Goal: Communication & Community: Answer question/provide support

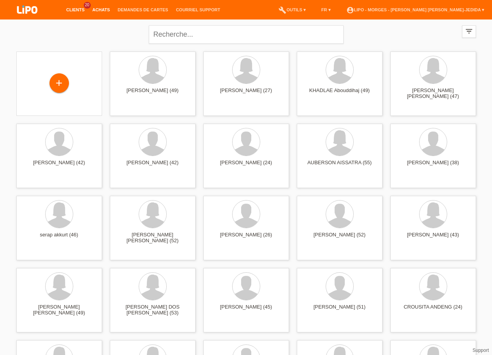
click at [99, 11] on link "Achats" at bounding box center [100, 9] width 25 height 5
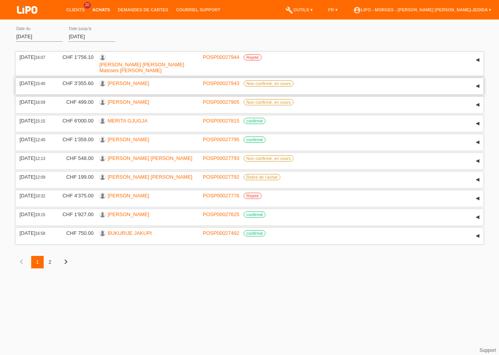
click at [129, 80] on link "[PERSON_NAME]" at bounding box center [129, 83] width 42 height 6
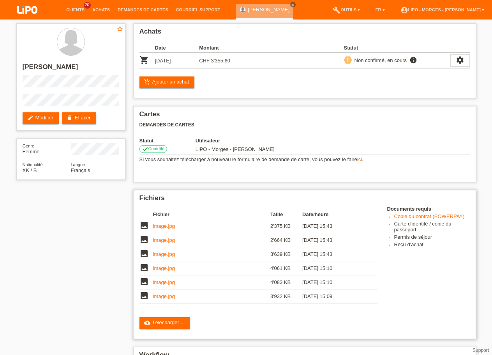
click at [164, 229] on link "image.jpg" at bounding box center [164, 226] width 22 height 6
click at [173, 243] on link "image.jpg" at bounding box center [164, 240] width 22 height 6
click at [98, 7] on li "Achats" at bounding box center [100, 10] width 25 height 20
click at [104, 11] on link "Achats" at bounding box center [100, 9] width 25 height 5
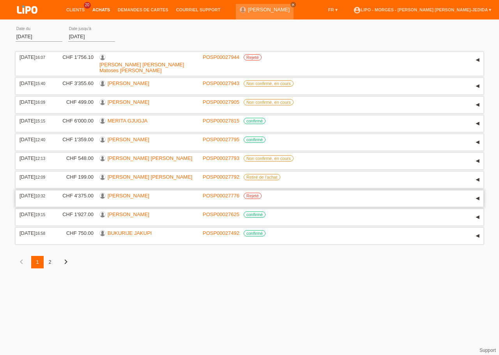
click at [127, 193] on link "[PERSON_NAME]" at bounding box center [129, 196] width 42 height 6
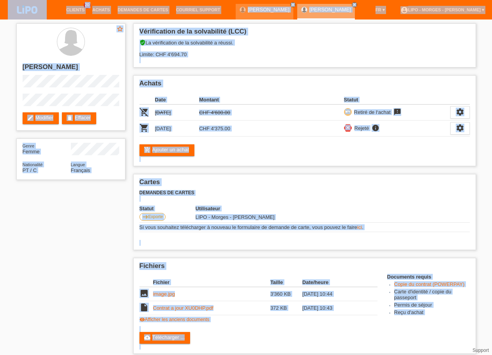
drag, startPoint x: 492, startPoint y: 132, endPoint x: 499, endPoint y: 178, distance: 46.5
click at [492, 178] on html "Clients 20 Achats Demandes de cartes Courriel Support close" at bounding box center [246, 266] width 492 height 532
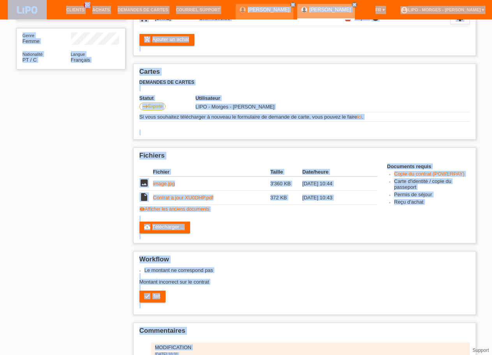
scroll to position [188, 0]
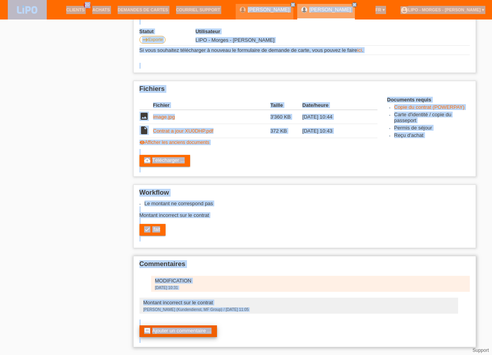
click at [184, 329] on link "comment Ajouter un commentaire ..." at bounding box center [179, 331] width 78 height 12
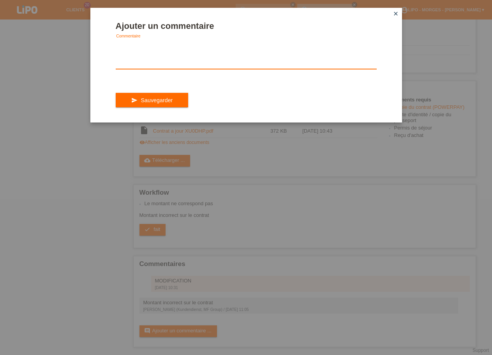
click at [154, 60] on textarea at bounding box center [246, 54] width 261 height 30
click at [396, 12] on icon "close" at bounding box center [396, 14] width 6 height 6
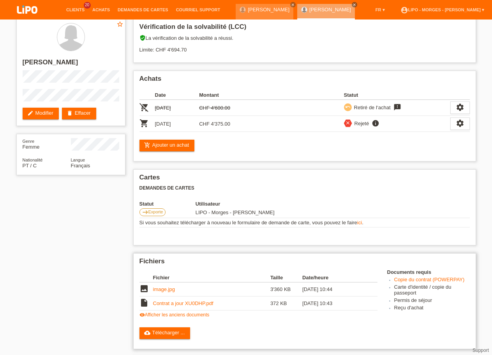
scroll to position [0, 0]
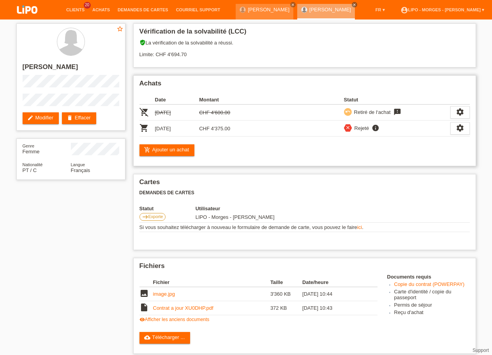
drag, startPoint x: 194, startPoint y: 127, endPoint x: 229, endPoint y: 126, distance: 34.7
click at [229, 126] on tr "shopping_cart [DATE] CHF 4'375.00 close Rejeté info Le montant ne correspond pas" at bounding box center [305, 128] width 331 height 16
copy tr "CHF 4'375.00"
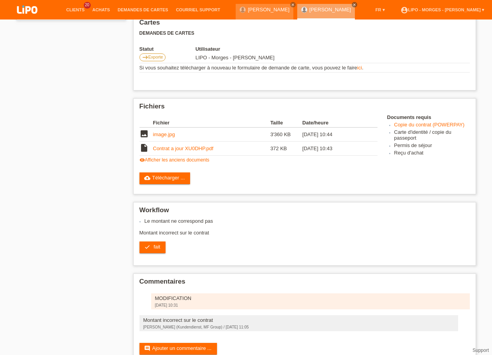
scroll to position [188, 0]
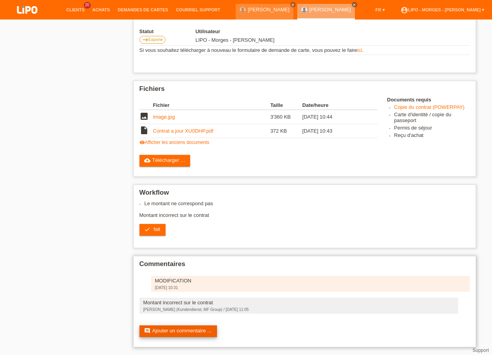
click at [168, 332] on link "comment Ajouter un commentaire ..." at bounding box center [179, 331] width 78 height 12
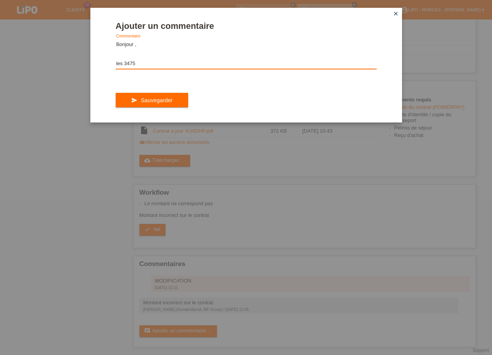
click at [143, 66] on textarea "Bonjour , les 3475" at bounding box center [246, 54] width 261 height 30
drag, startPoint x: 145, startPoint y: 64, endPoint x: 123, endPoint y: 65, distance: 21.5
click at [123, 65] on textarea "Bonjour , les 3475" at bounding box center [246, 54] width 261 height 30
paste textarea "CHF 4'375.00"
click at [180, 65] on textarea "Bonjour , les CHF 4'375.00" at bounding box center [246, 54] width 261 height 30
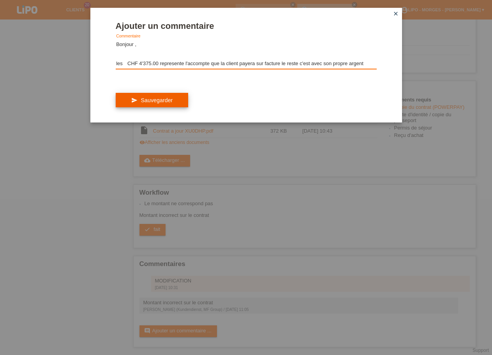
type textarea "Bonjour , les CHF 4'375.00 represente l'accompte que la client payera sur factu…"
click at [158, 103] on span "Sauvegarder" at bounding box center [157, 100] width 32 height 6
